Goal: Task Accomplishment & Management: Manage account settings

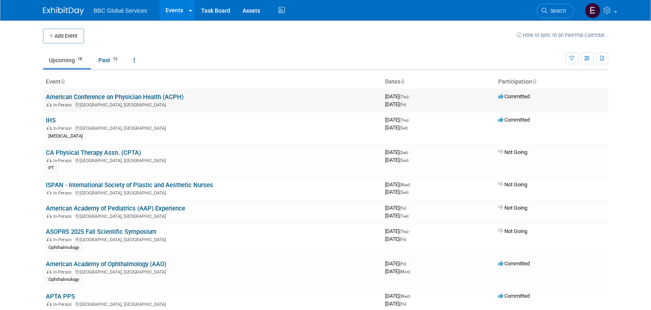
drag, startPoint x: 122, startPoint y: 91, endPoint x: 120, endPoint y: 95, distance: 4.7
click at [122, 91] on td "American Conference on Physician Health (ACPH) In-Person [GEOGRAPHIC_DATA], [GE…" at bounding box center [212, 100] width 339 height 23
click at [120, 99] on link "American Conference on Physician Health (ACPH)" at bounding box center [115, 96] width 138 height 7
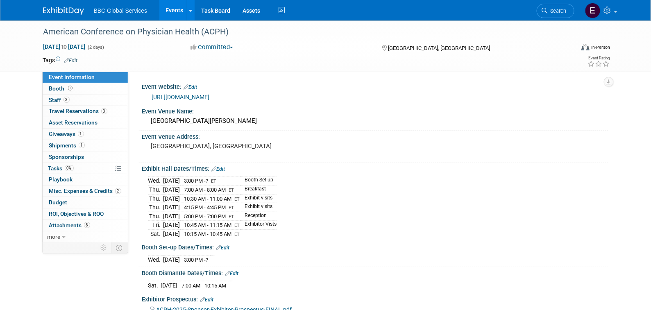
click at [464, 170] on div "Exhibit Hall Dates/Times: Edit" at bounding box center [375, 168] width 466 height 11
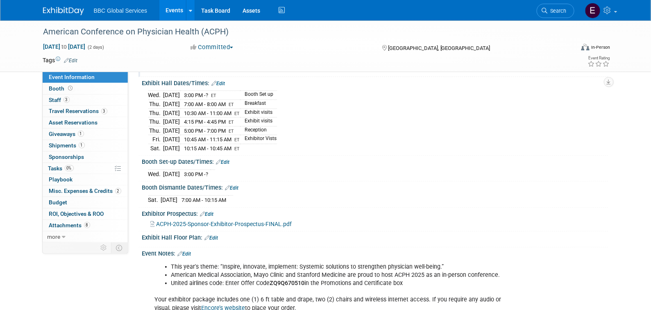
scroll to position [98, 0]
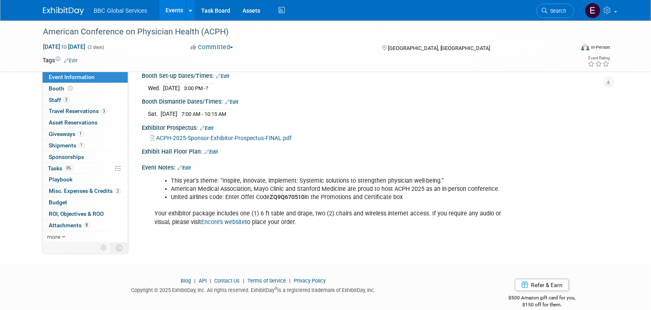
click at [188, 165] on link "Edit" at bounding box center [185, 168] width 14 height 6
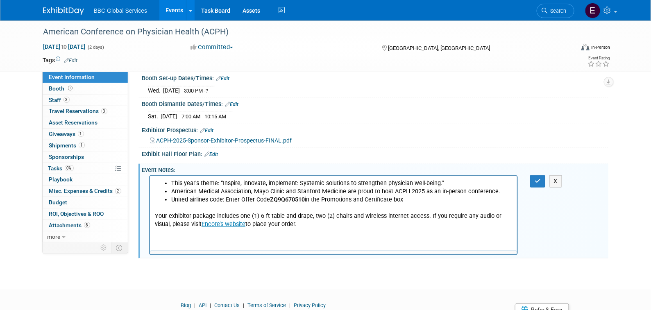
scroll to position [0, 0]
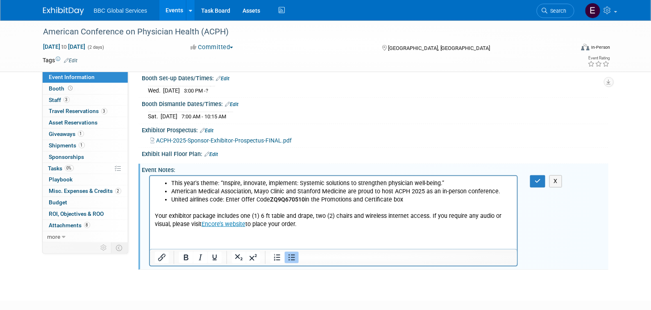
click at [177, 165] on div "Event Notes: Edit" at bounding box center [375, 169] width 466 height 10
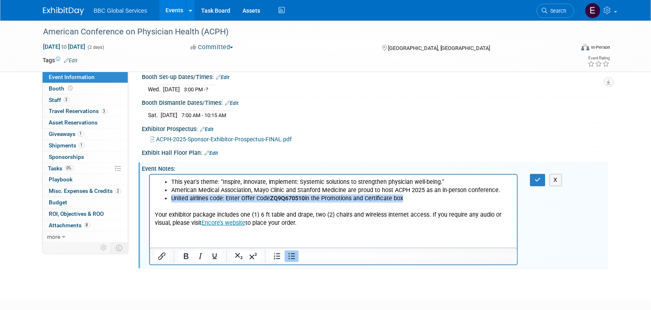
drag, startPoint x: 407, startPoint y: 199, endPoint x: 150, endPoint y: 197, distance: 256.5
click at [151, 197] on html "This year's theme: “Inspire, innovate, implement: Systemic solutions to strengt…" at bounding box center [333, 201] width 367 height 52
copy li "United airlines code: Enter Offer Code ZQ9Q670510 in the Promotions and Certifi…"
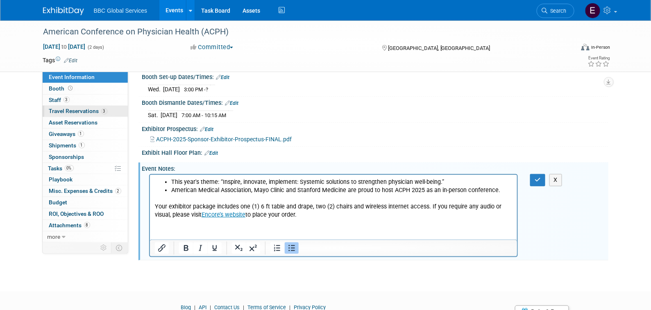
click at [81, 110] on span "Travel Reservations 3" at bounding box center [78, 111] width 58 height 7
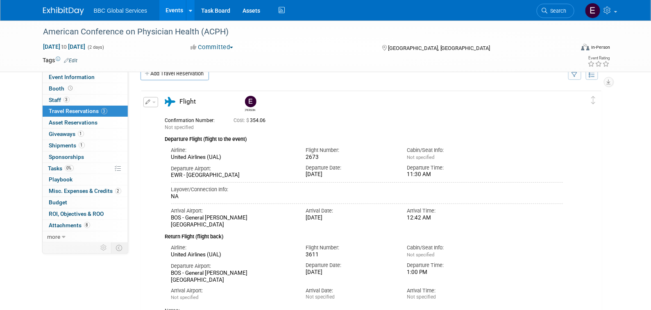
scroll to position [0, 0]
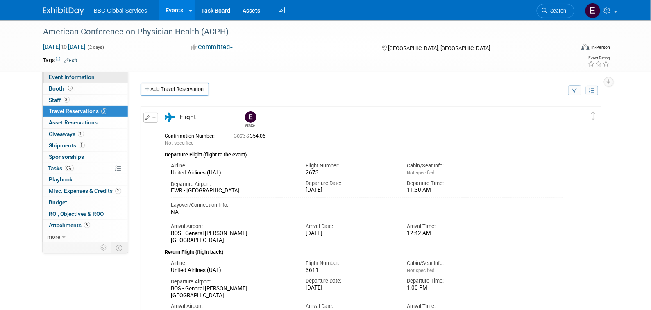
click at [82, 79] on span "Event Information" at bounding box center [72, 77] width 46 height 7
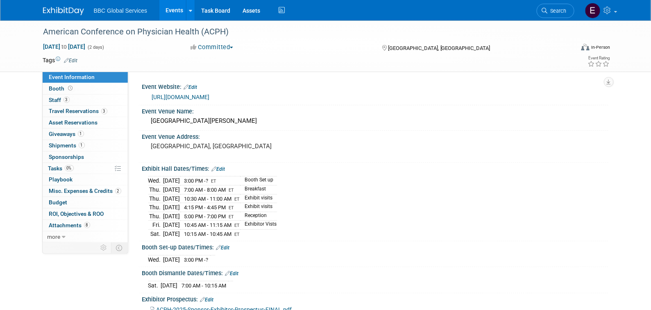
scroll to position [180, 0]
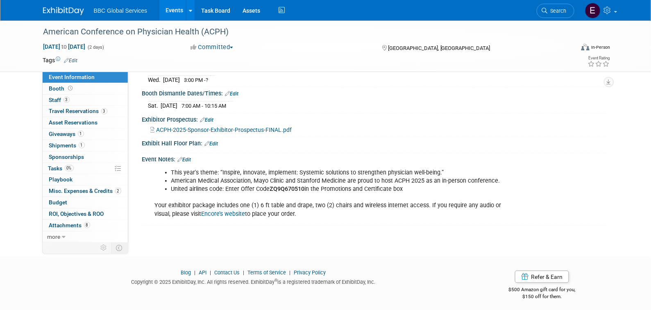
click at [247, 186] on li "United airlines code: Enter Offer Code ZQ9Q670510 in the Promotions and Certifi…" at bounding box center [342, 189] width 342 height 8
click at [191, 157] on link "Edit" at bounding box center [185, 160] width 14 height 6
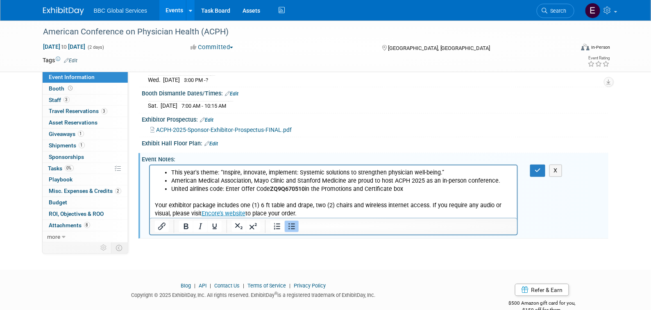
scroll to position [0, 0]
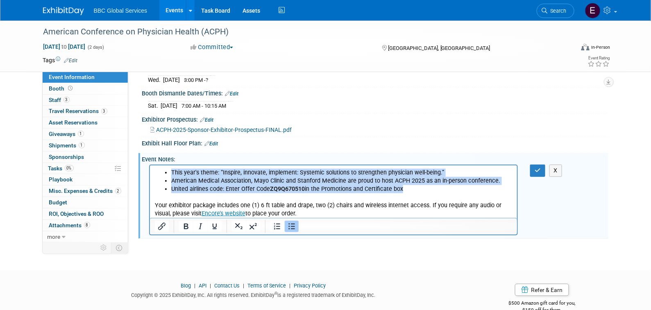
drag, startPoint x: 425, startPoint y: 188, endPoint x: 161, endPoint y: 169, distance: 264.9
click at [161, 169] on ul "This year's theme: “Inspire, innovate, implement: Systemic solutions to strengt…" at bounding box center [333, 180] width 358 height 25
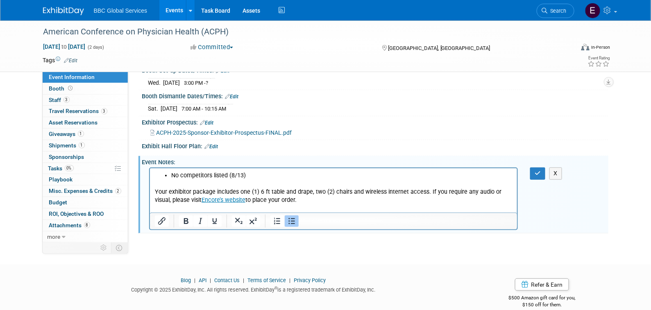
scroll to position [180, 0]
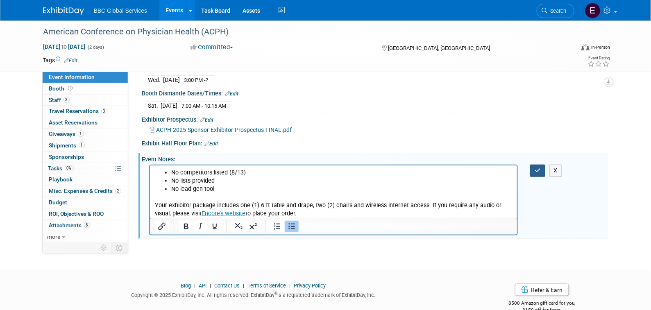
click at [542, 165] on button "button" at bounding box center [537, 171] width 15 height 12
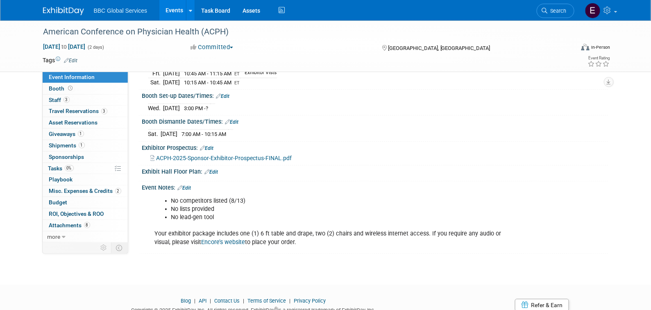
scroll to position [155, 0]
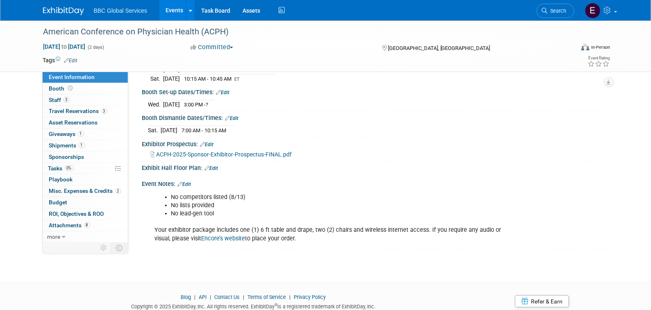
click at [202, 235] on link "Encore’s website" at bounding box center [224, 238] width 44 height 7
click at [320, 193] on li "No competitors listed (8/13)" at bounding box center [342, 197] width 342 height 8
click at [186, 181] on link "Edit" at bounding box center [185, 184] width 14 height 6
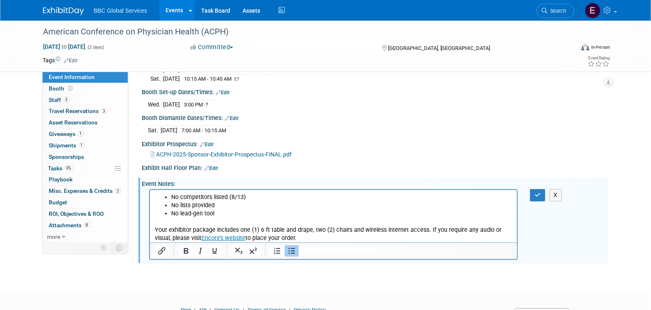
scroll to position [0, 0]
drag, startPoint x: 155, startPoint y: 229, endPoint x: 218, endPoint y: 230, distance: 62.3
click at [217, 230] on p "Your exhibitor package includes one (1) 6 ft table and drape, two (2) chairs an…" at bounding box center [333, 230] width 358 height 25
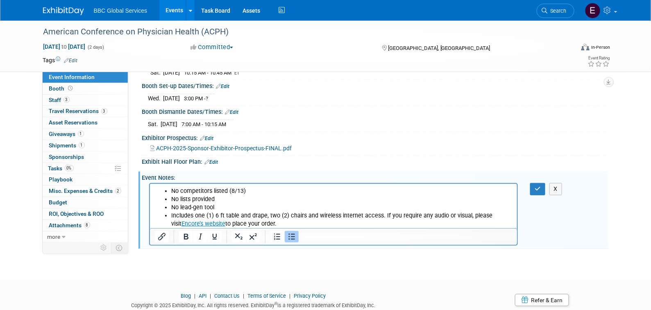
scroll to position [161, 0]
drag, startPoint x: 383, startPoint y: 215, endPoint x: 401, endPoint y: 229, distance: 22.8
click at [401, 229] on html "No competitors listed (8/13) No lists provided No lead-gen tool Includes one (1…" at bounding box center [333, 206] width 367 height 44
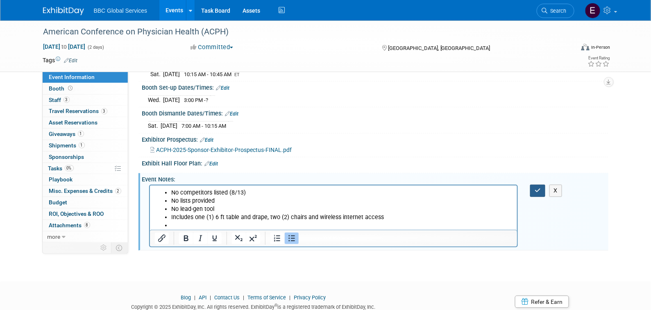
click at [538, 188] on icon "button" at bounding box center [538, 191] width 6 height 6
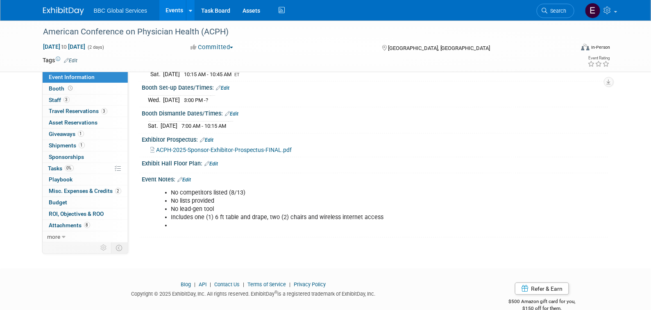
click at [233, 122] on td at bounding box center [230, 126] width 5 height 9
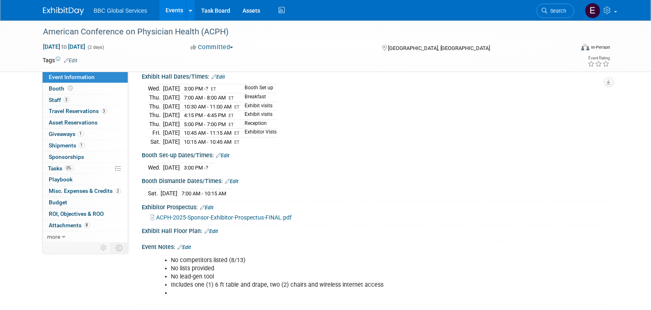
scroll to position [93, 0]
click at [267, 189] on div "Sat. Sep 13, 2025 7:00 AM - 10:15 AM" at bounding box center [375, 191] width 454 height 11
click at [214, 228] on link "Edit" at bounding box center [212, 231] width 14 height 6
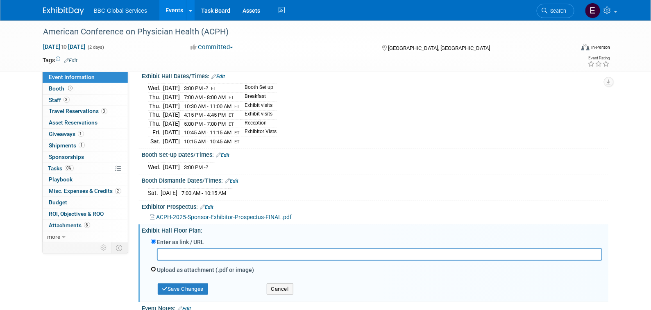
click at [155, 267] on input "Upload as attachment (.pdf or image)" at bounding box center [153, 269] width 5 height 5
radio input "true"
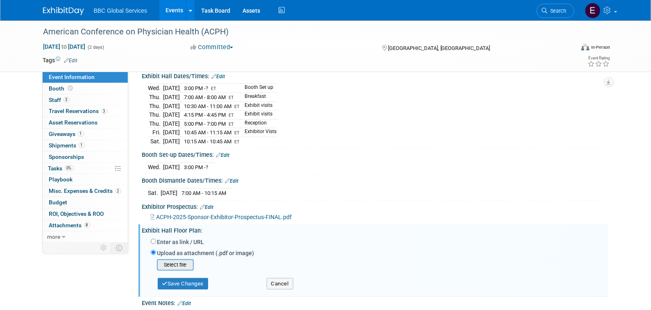
click at [184, 264] on input "file" at bounding box center [144, 265] width 98 height 10
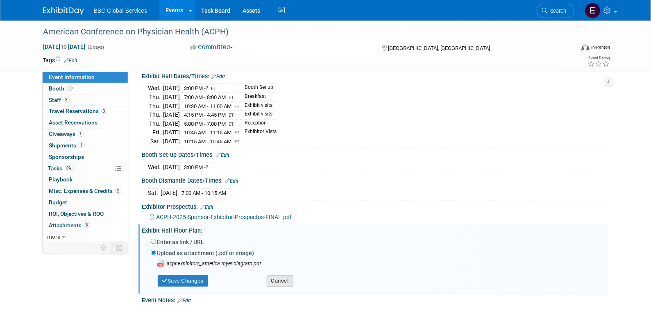
scroll to position [87, 0]
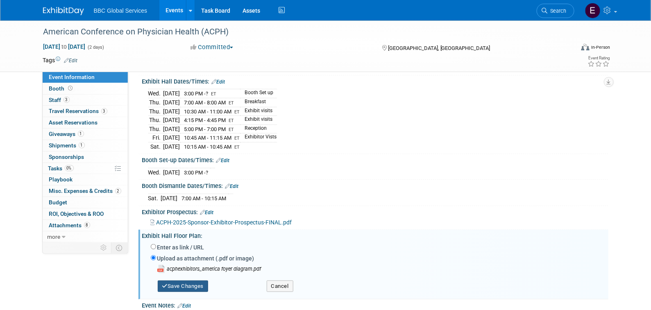
click at [185, 283] on button "Save Changes" at bounding box center [183, 286] width 51 height 11
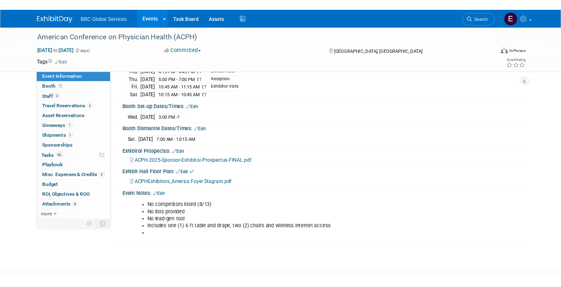
scroll to position [181, 0]
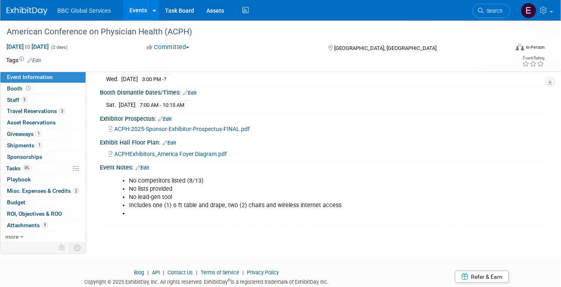
drag, startPoint x: 309, startPoint y: 152, endPoint x: 246, endPoint y: 80, distance: 95.8
click at [309, 152] on div "ACPHExhibitors_America Foyer Diagram.pdf" at bounding box center [324, 153] width 430 height 9
click at [211, 210] on li at bounding box center [291, 214] width 324 height 8
click at [145, 165] on link "Edit" at bounding box center [143, 168] width 14 height 6
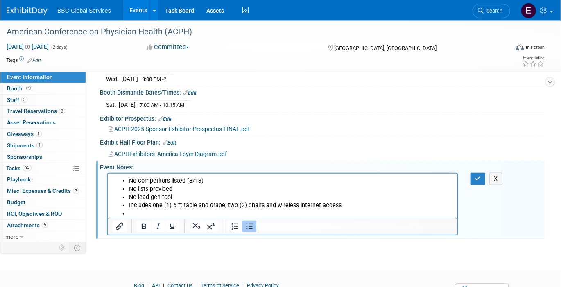
scroll to position [0, 0]
click at [161, 210] on li "Includes one (1) 6 ft table and drape, two (2) chairs and wireless internet acc…" at bounding box center [291, 206] width 324 height 8
click at [151, 211] on li "Rich Text Area. Press ALT-0 for help." at bounding box center [291, 214] width 324 height 8
drag, startPoint x: 479, startPoint y: 175, endPoint x: 468, endPoint y: 182, distance: 13.0
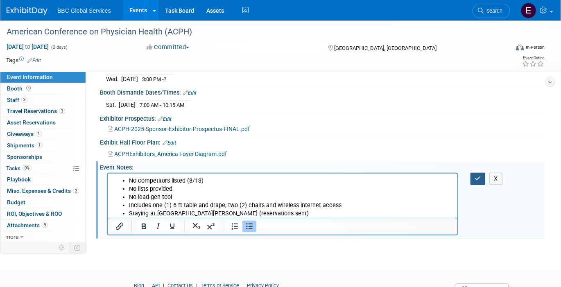
click at [479, 176] on icon "button" at bounding box center [478, 179] width 6 height 6
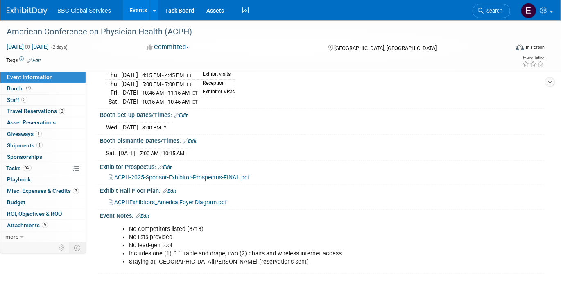
scroll to position [133, 0]
